Goal: Check status: Check status

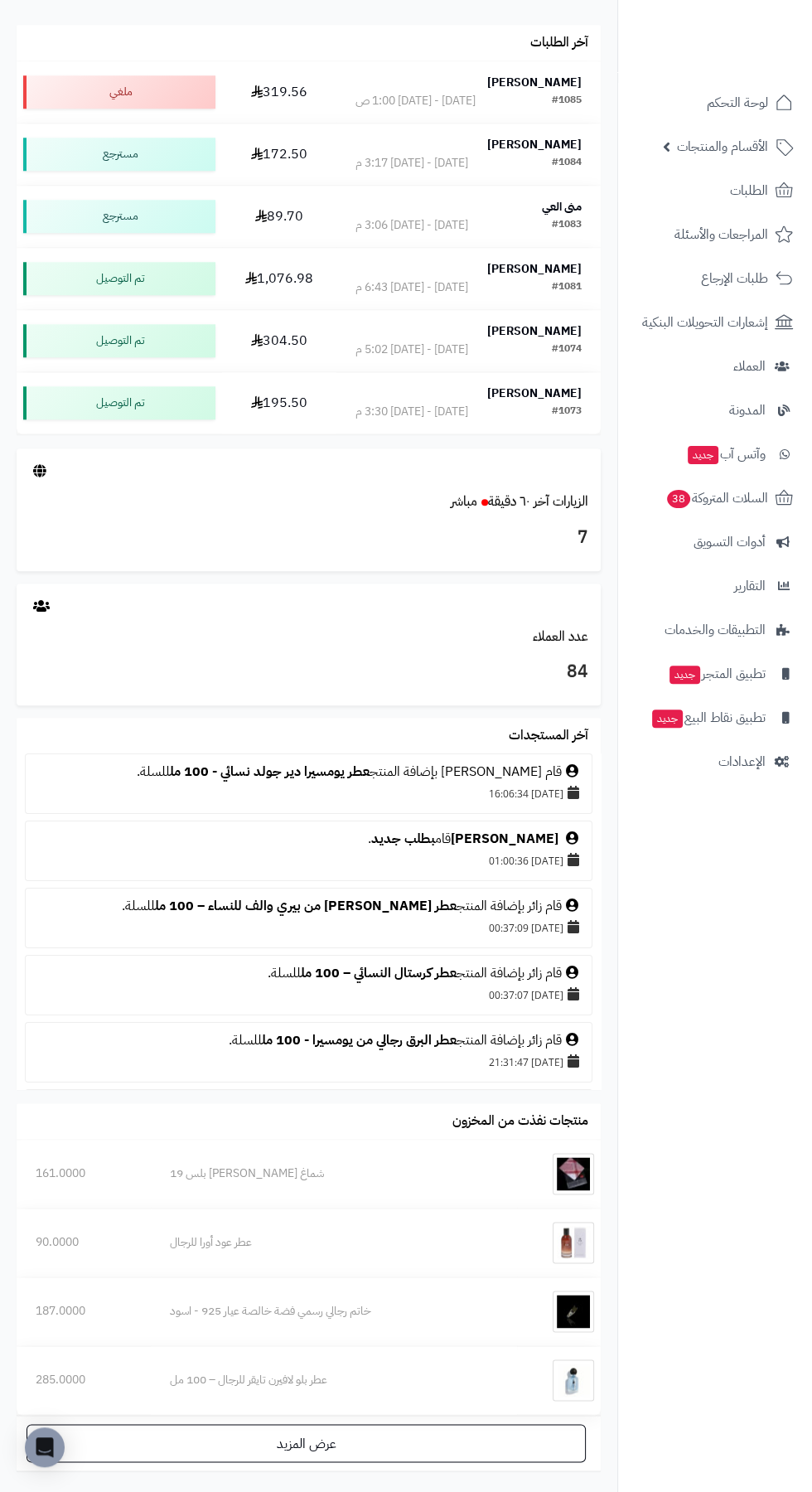
scroll to position [1009, 0]
click at [550, 495] on link "الزيارات آخر ٦٠ دقيقة مباشر" at bounding box center [519, 501] width 137 height 20
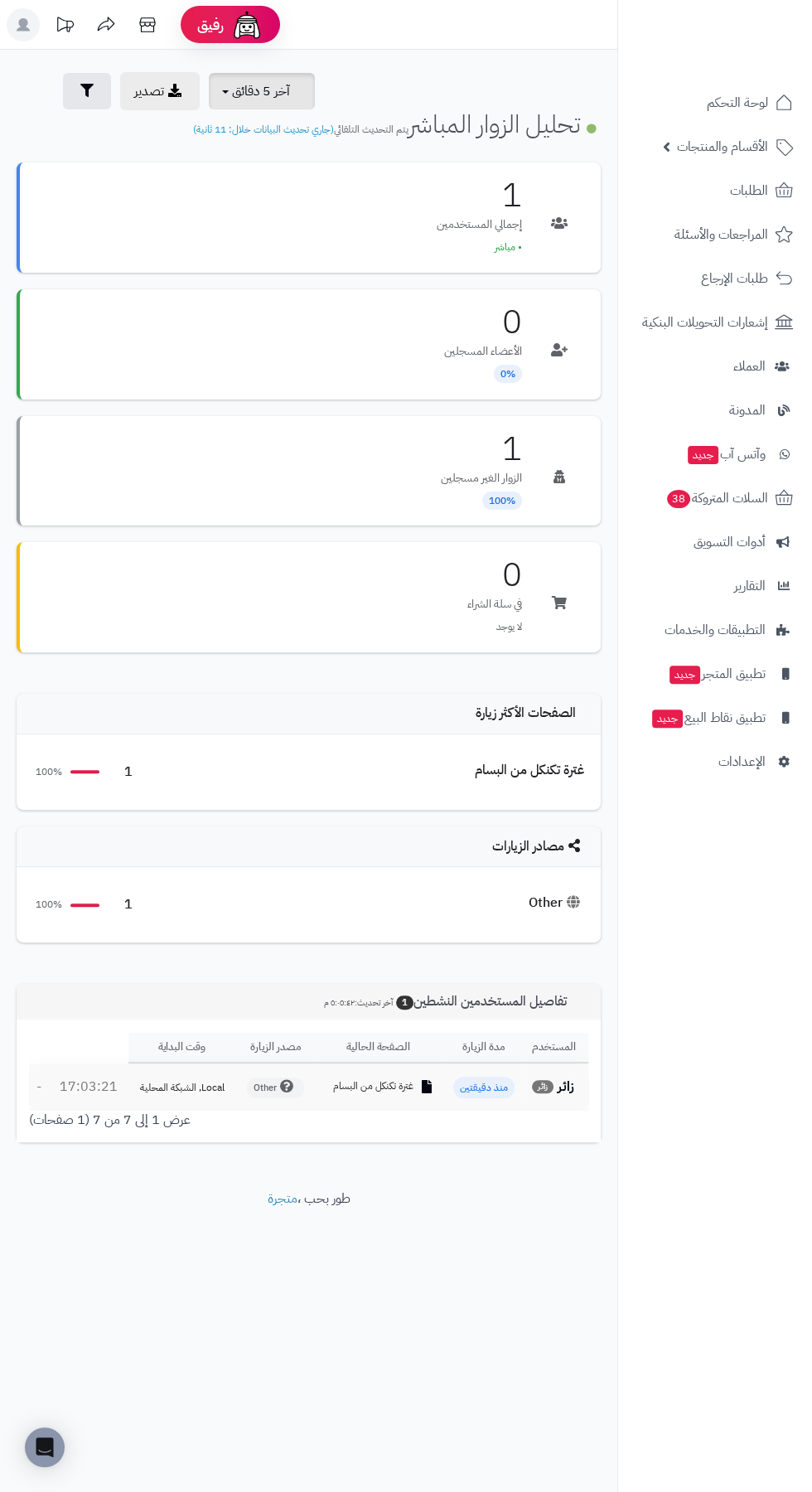
click at [282, 92] on span "آخر 5 دقائق" at bounding box center [260, 91] width 58 height 20
click at [314, 207] on link "آخر 30 دقيقة" at bounding box center [272, 196] width 132 height 32
